Goal: Check status: Check status

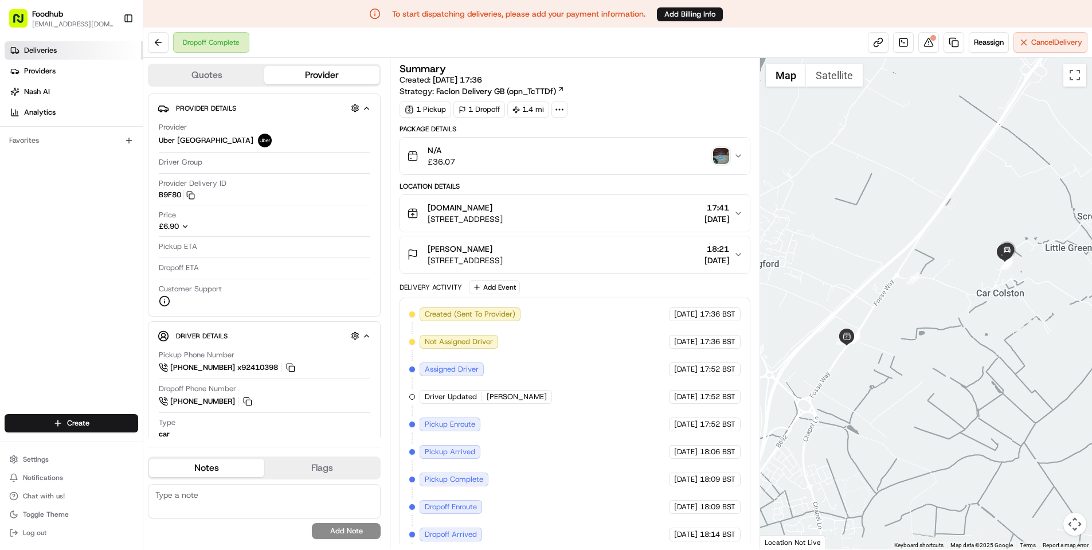
click at [52, 52] on span "Deliveries" at bounding box center [40, 50] width 33 height 10
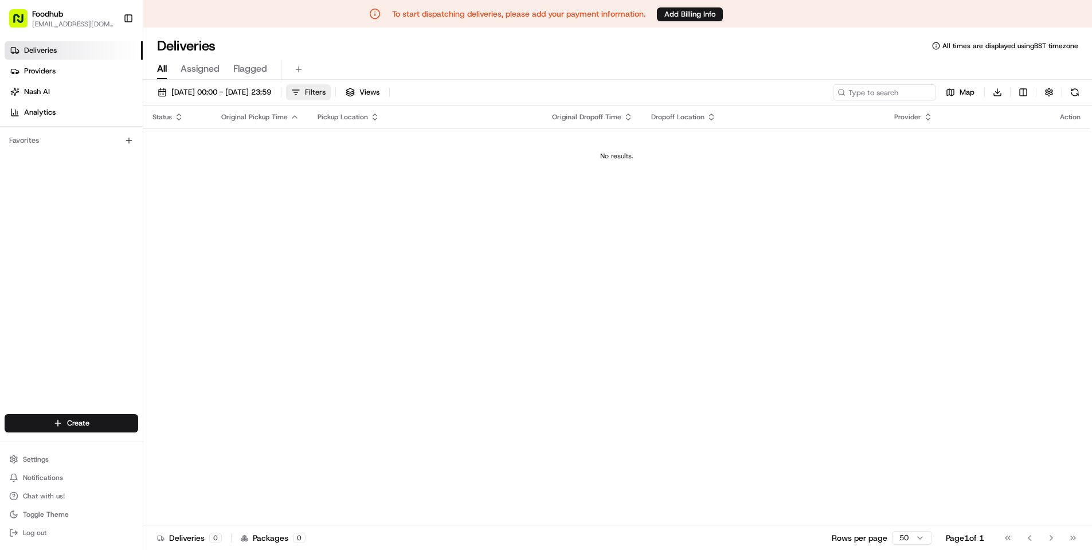
click at [326, 93] on span "Filters" at bounding box center [315, 92] width 21 height 10
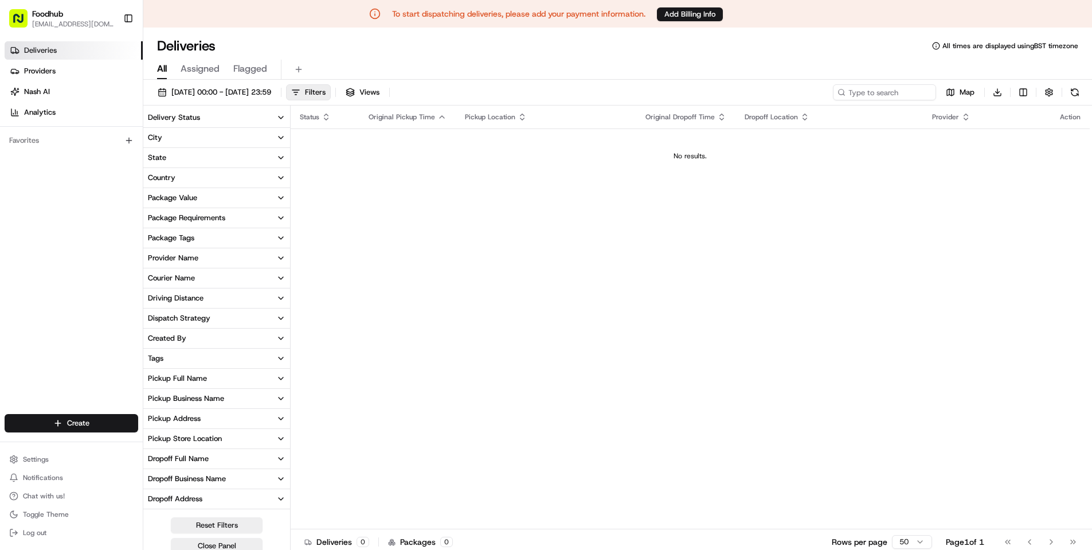
click at [219, 112] on button "Delivery Status" at bounding box center [216, 117] width 147 height 19
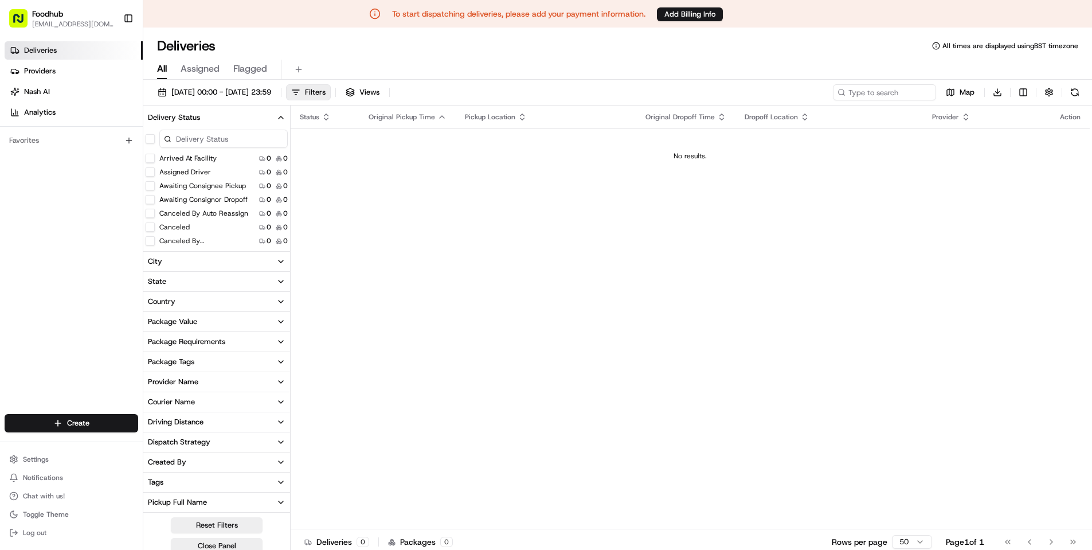
click at [215, 115] on button "Delivery Status" at bounding box center [216, 117] width 147 height 19
